Goal: Find specific page/section: Find specific page/section

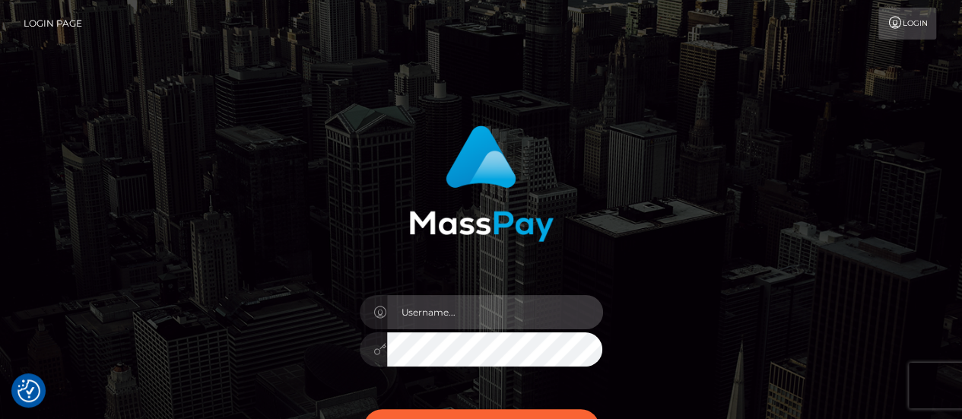
type input "abigail.cope"
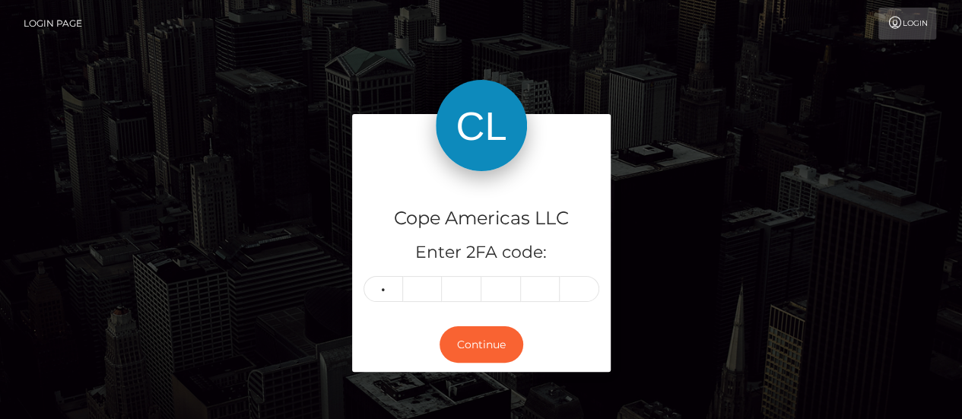
type input "9"
type input "1"
type input "0"
type input "5"
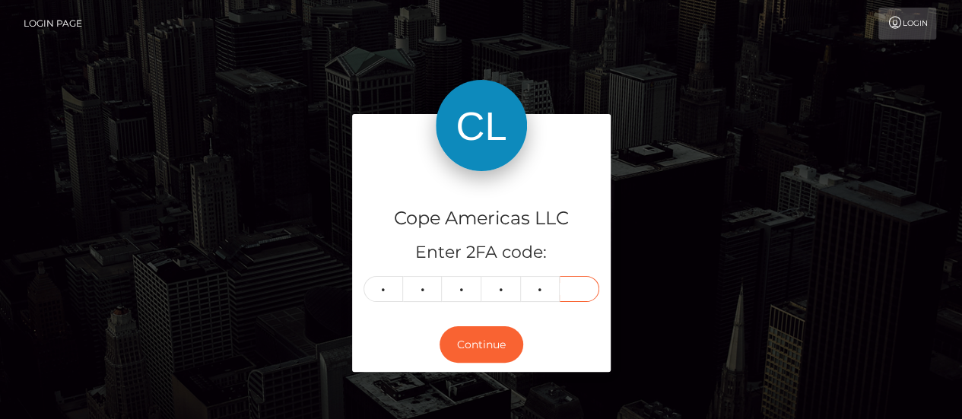
type input "8"
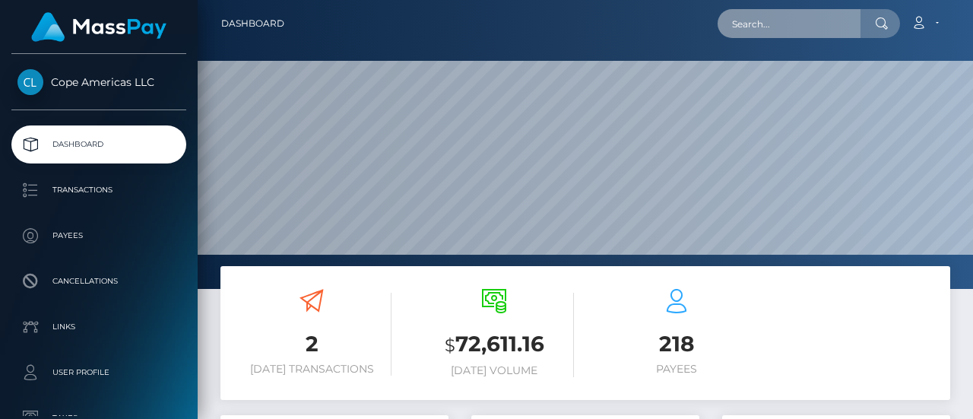
scroll to position [269, 228]
drag, startPoint x: 0, startPoint y: 0, endPoint x: 745, endPoint y: 21, distance: 745.3
click at [745, 21] on input "text" at bounding box center [789, 23] width 143 height 29
paste input "46051"
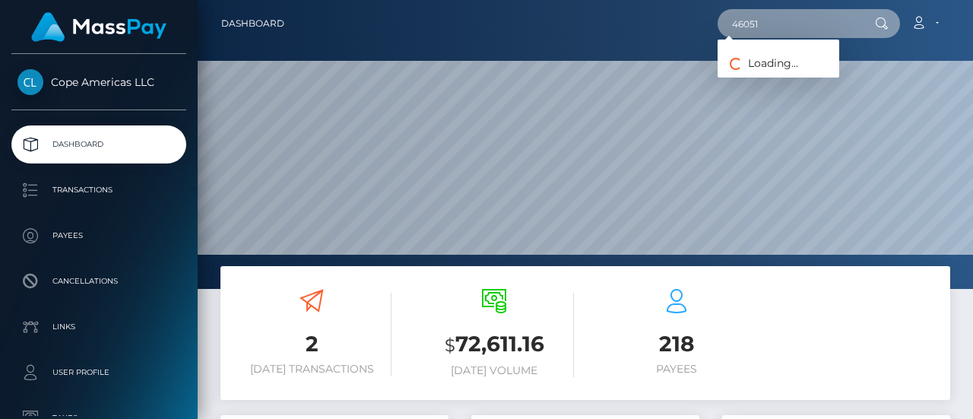
type input "46051"
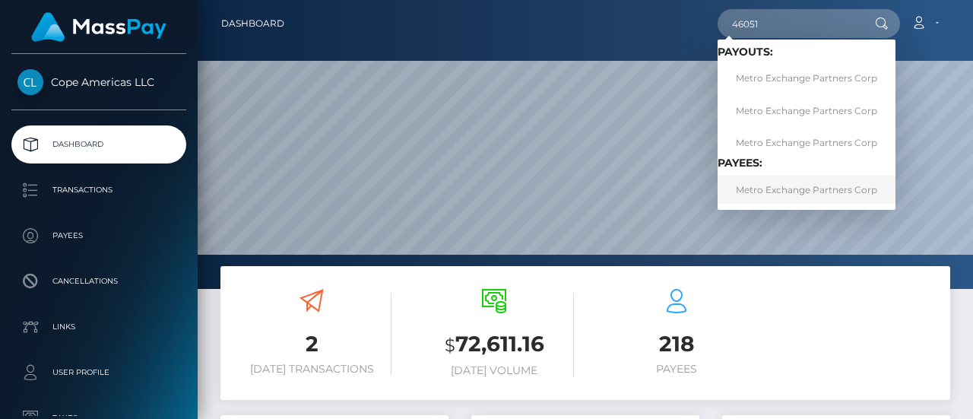
click at [757, 189] on link "Metro Exchange Partners Corp" at bounding box center [807, 190] width 178 height 28
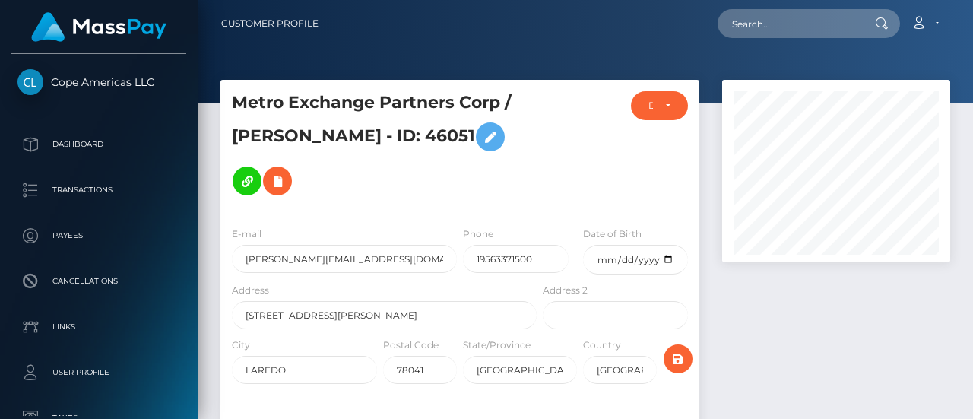
scroll to position [182, 228]
